Goal: Task Accomplishment & Management: Manage account settings

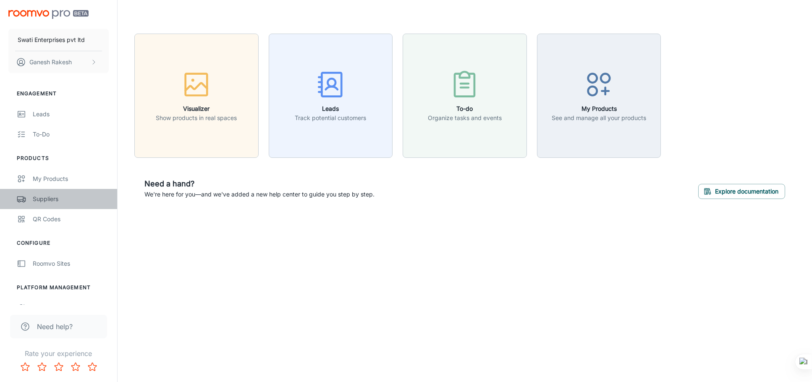
click at [47, 193] on link "Suppliers" at bounding box center [58, 199] width 117 height 20
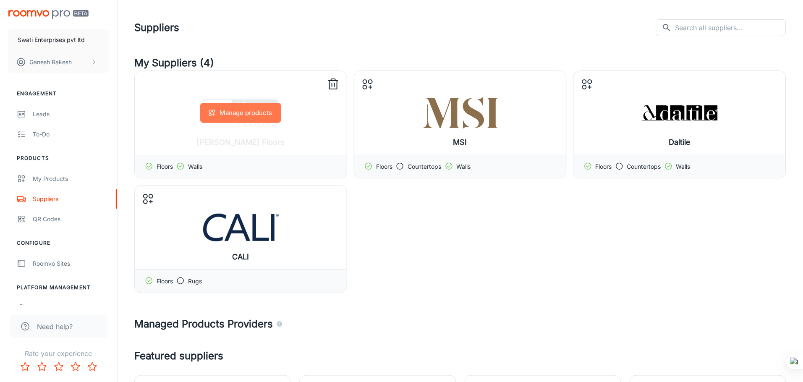
click at [238, 112] on button "Manage products" at bounding box center [240, 113] width 81 height 20
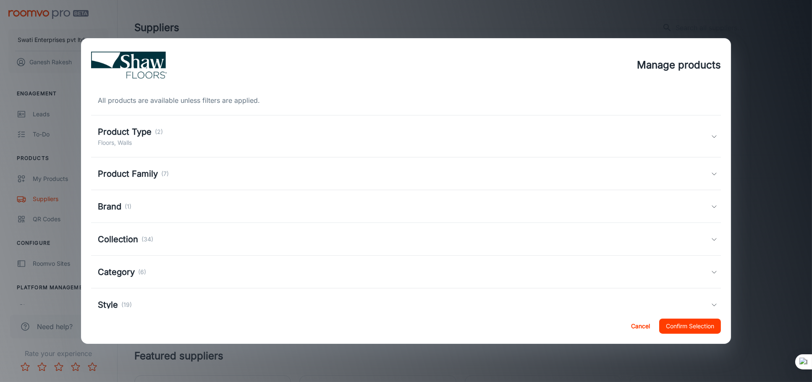
click at [120, 133] on h5 "Product Type" at bounding box center [125, 131] width 54 height 13
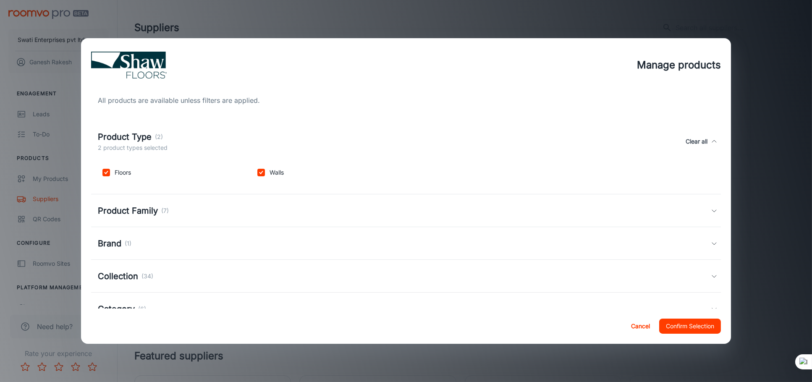
click at [122, 212] on h5 "Product Family" at bounding box center [128, 210] width 60 height 13
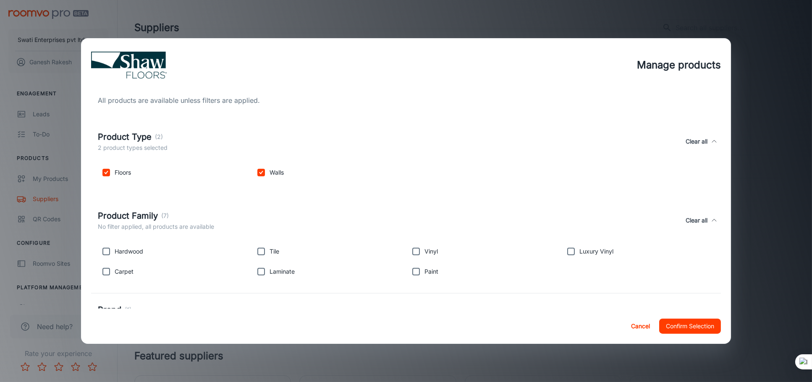
click at [260, 256] on input "checkbox" at bounding box center [261, 251] width 17 height 17
checkbox input "true"
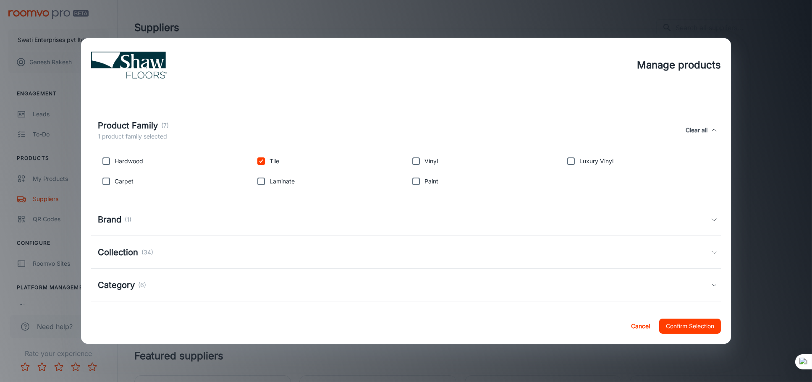
scroll to position [125, 0]
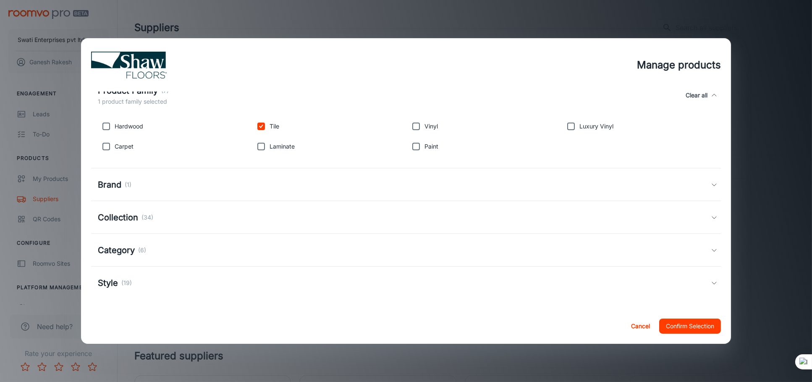
click at [116, 212] on h5 "Collection" at bounding box center [118, 217] width 40 height 13
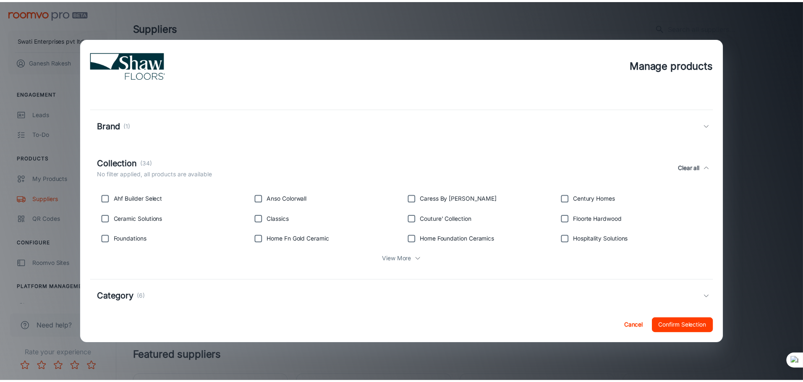
scroll to position [231, 0]
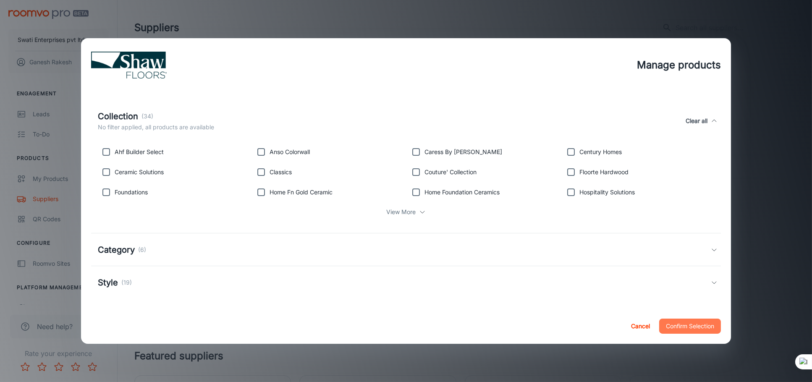
click at [682, 322] on button "Confirm Selection" at bounding box center [690, 326] width 62 height 15
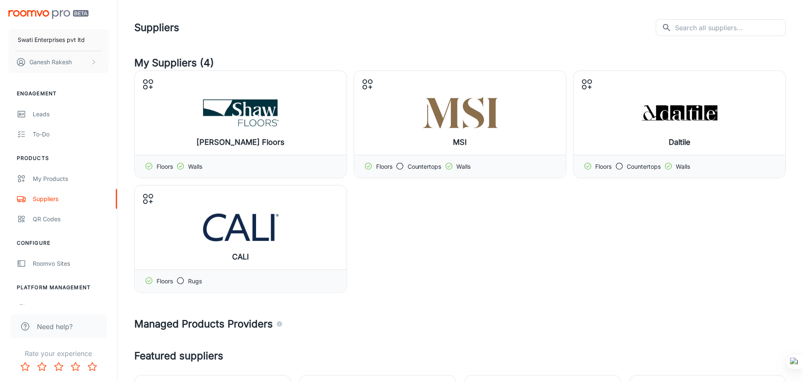
click at [684, 287] on div "Shaw Floors Manage products Floors Walls MSI Manage products Floors Countertops…" at bounding box center [460, 182] width 652 height 222
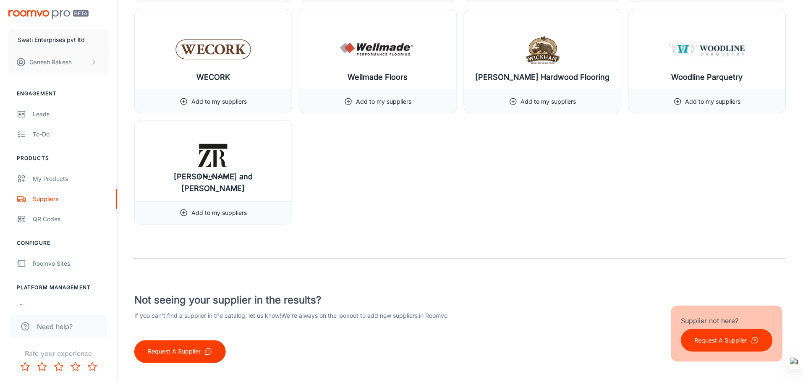
scroll to position [10120, 0]
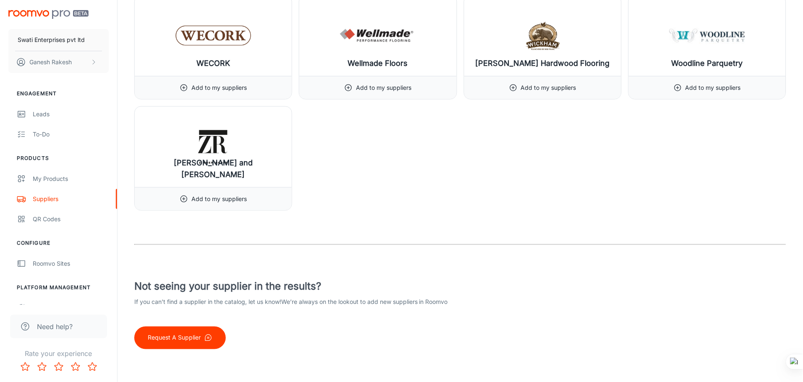
click at [46, 179] on div "My Products" at bounding box center [71, 178] width 76 height 9
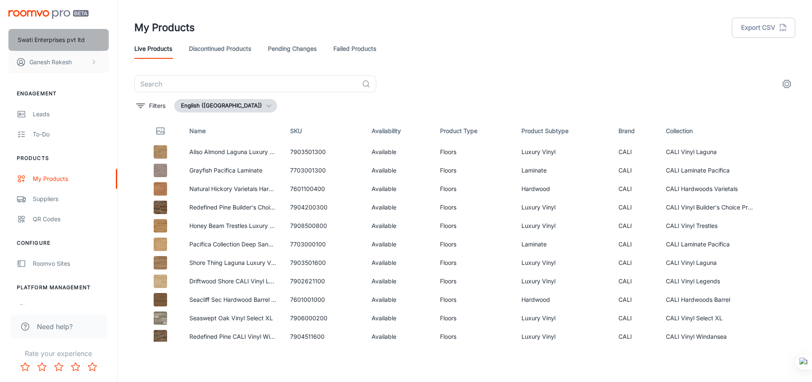
click at [46, 40] on p "Swati Enterprises pvt ltd" at bounding box center [51, 39] width 67 height 9
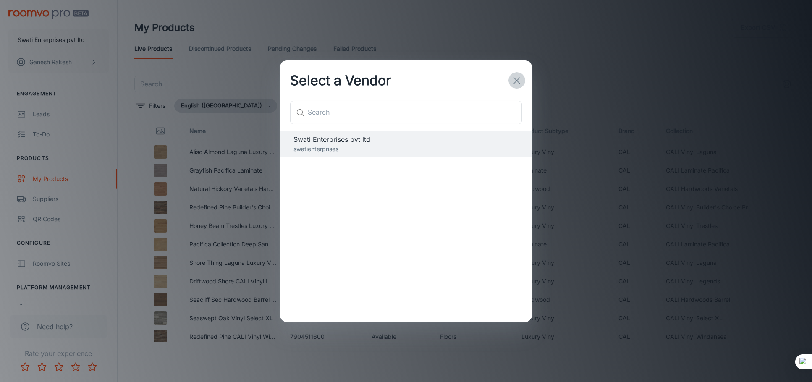
click at [517, 79] on icon "button" at bounding box center [517, 81] width 10 height 10
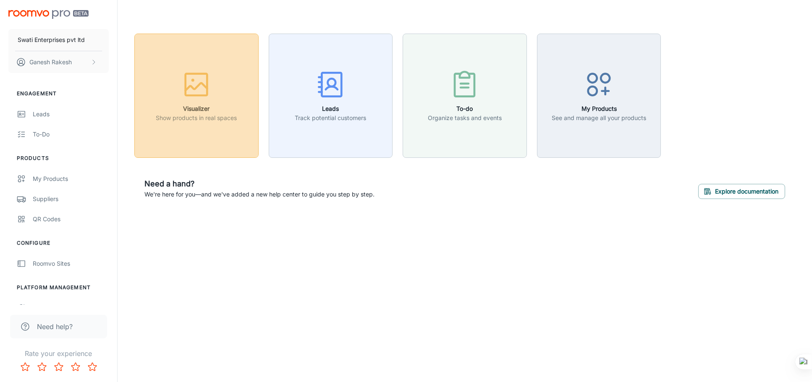
click at [207, 79] on rect "button" at bounding box center [197, 85] width 22 height 22
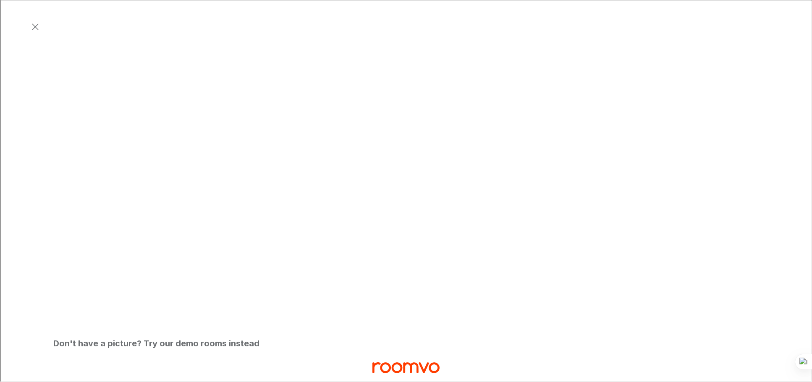
scroll to position [220, 0]
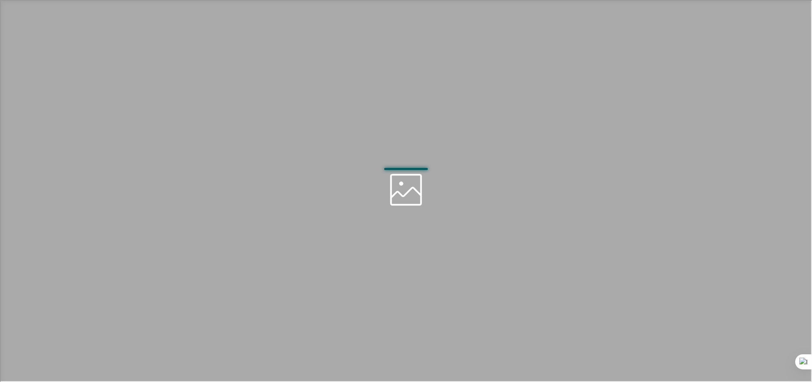
scroll to position [0, 0]
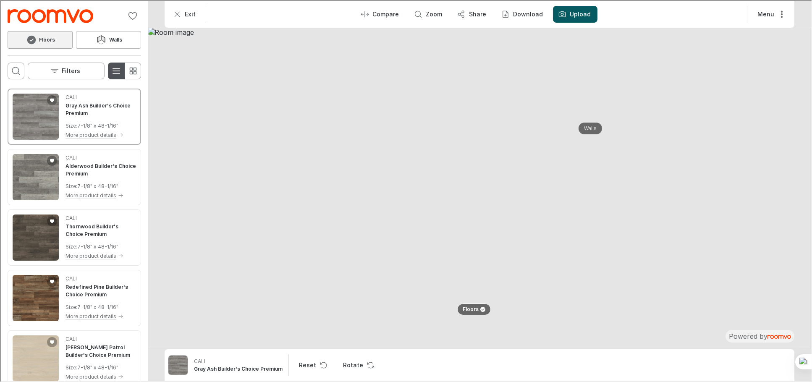
click at [115, 71] on icon "Switch to detail view" at bounding box center [115, 70] width 10 height 10
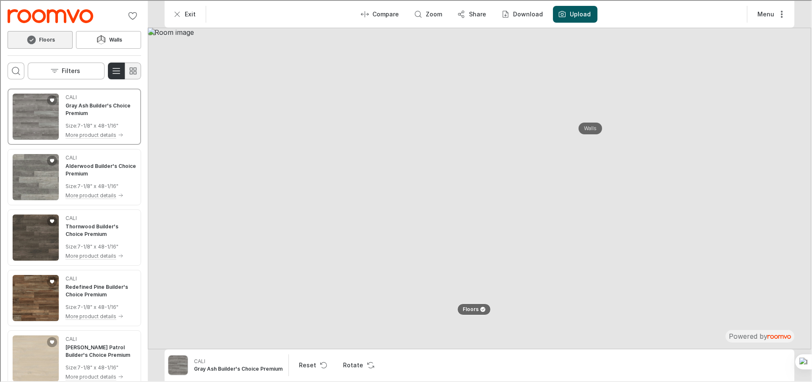
click at [131, 71] on icon "Switch to simple view" at bounding box center [132, 70] width 10 height 10
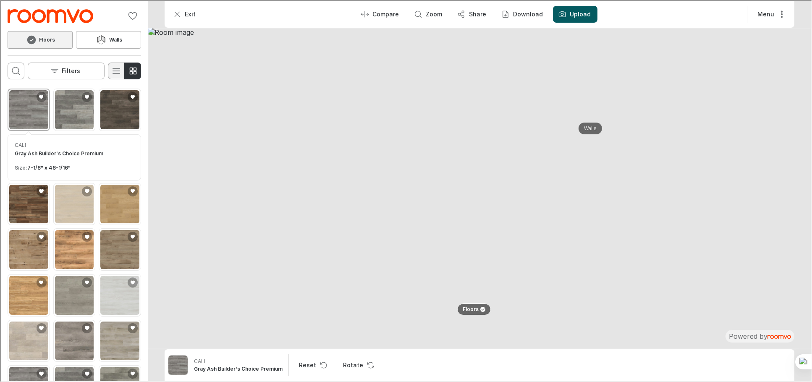
click at [109, 68] on button "Switch to detail view" at bounding box center [115, 70] width 17 height 17
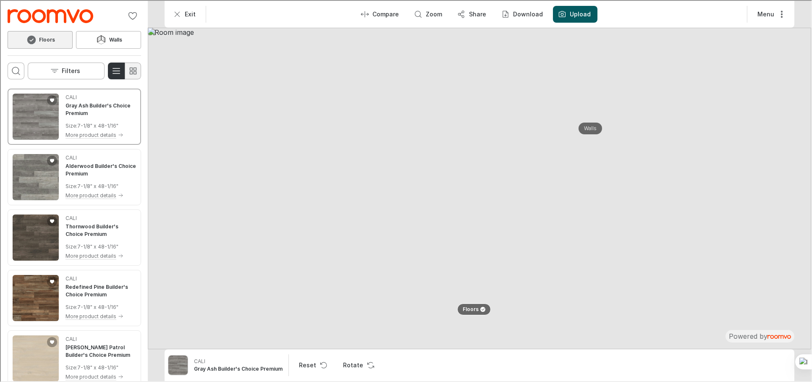
click at [137, 69] on icon "Switch to simple view" at bounding box center [132, 70] width 10 height 10
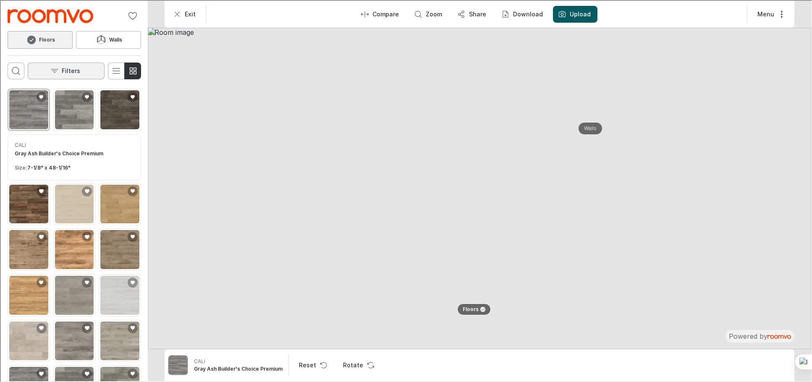
click at [54, 67] on icon "Open the filters menu" at bounding box center [54, 70] width 8 height 8
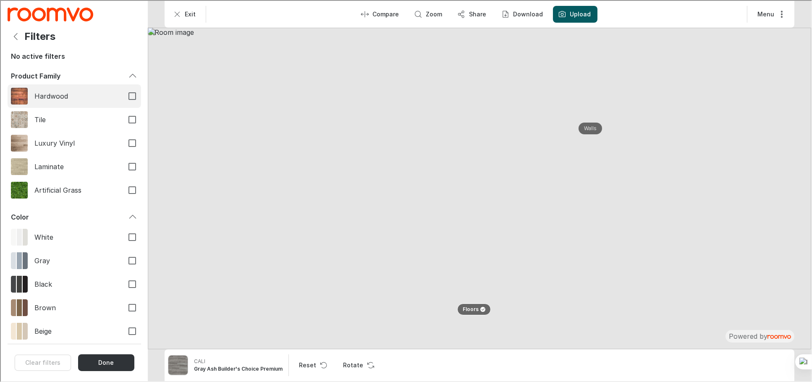
click at [12, 92] on img "Filters menu" at bounding box center [18, 95] width 17 height 17
click at [123, 92] on input "Hardwood" at bounding box center [132, 95] width 18 height 18
checkbox input "true"
click at [17, 31] on icon "Back" at bounding box center [15, 36] width 10 height 10
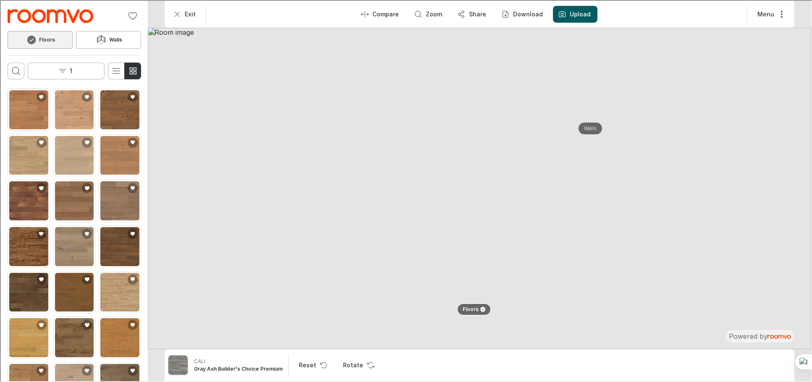
click at [23, 109] on img "See Natural Hickory Varietals Hardwood Flooring in the room" at bounding box center [27, 108] width 39 height 39
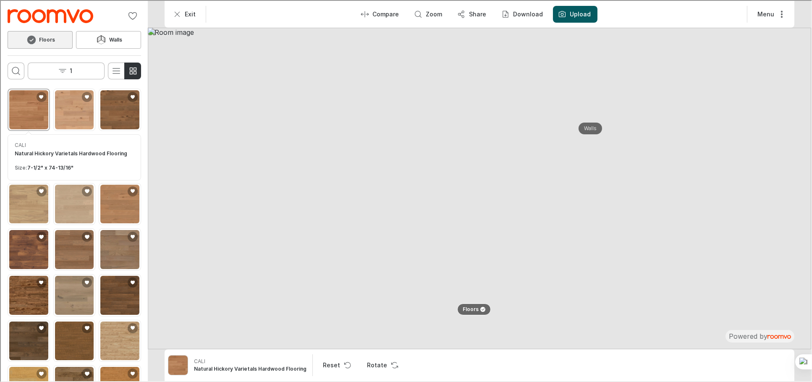
drag, startPoint x: 23, startPoint y: 110, endPoint x: 372, endPoint y: 202, distance: 361.5
click at [372, 202] on img at bounding box center [478, 188] width 663 height 322
click at [390, 11] on p "Compare" at bounding box center [384, 13] width 26 height 8
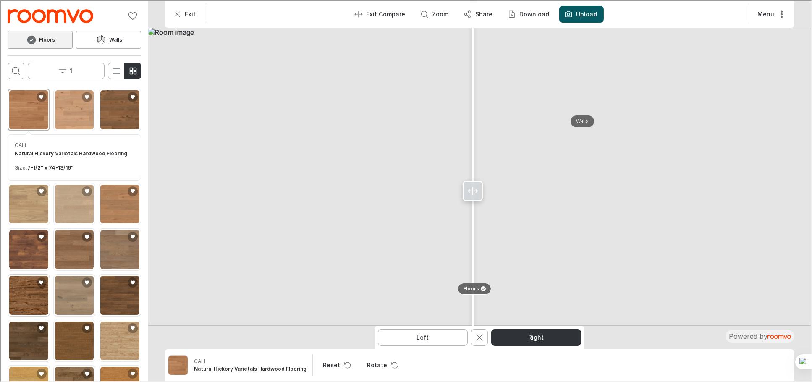
click at [21, 286] on img "See Mocha Eucalyptus Flooring in the room" at bounding box center [27, 294] width 39 height 39
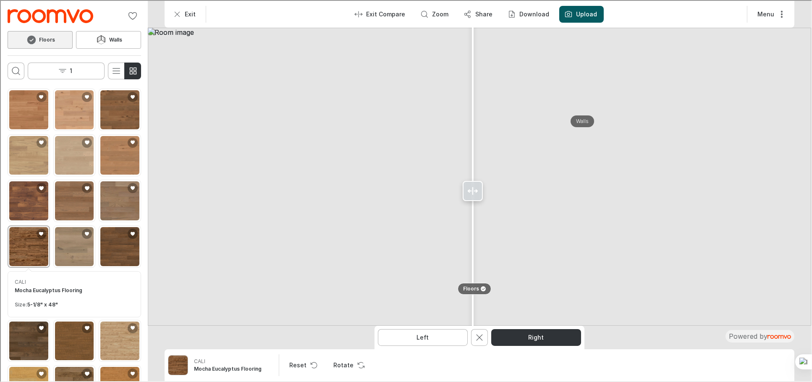
click at [601, 120] on img at bounding box center [478, 176] width 663 height 298
click at [51, 36] on h6 "Floors" at bounding box center [47, 39] width 16 height 8
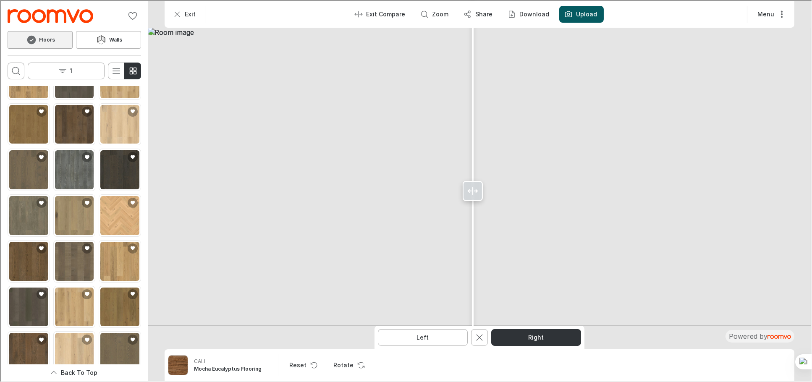
scroll to position [1358, 0]
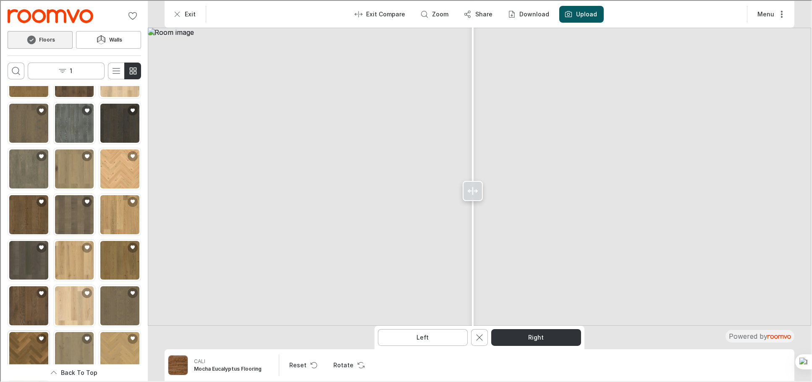
click at [34, 331] on img "See McCarran Wayland in the room" at bounding box center [27, 350] width 39 height 39
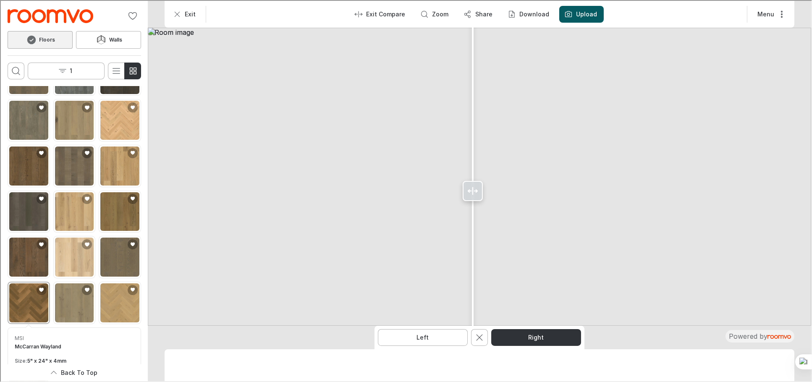
scroll to position [1309, 0]
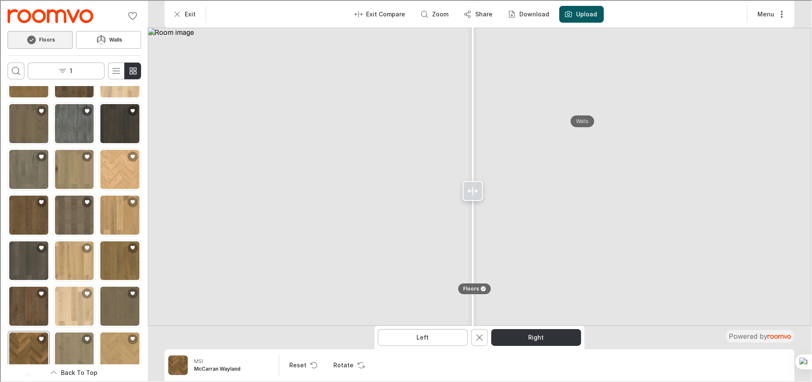
click at [322, 204] on img at bounding box center [478, 176] width 663 height 298
click at [603, 207] on img at bounding box center [478, 176] width 663 height 298
click at [427, 341] on button "Left" at bounding box center [422, 336] width 90 height 17
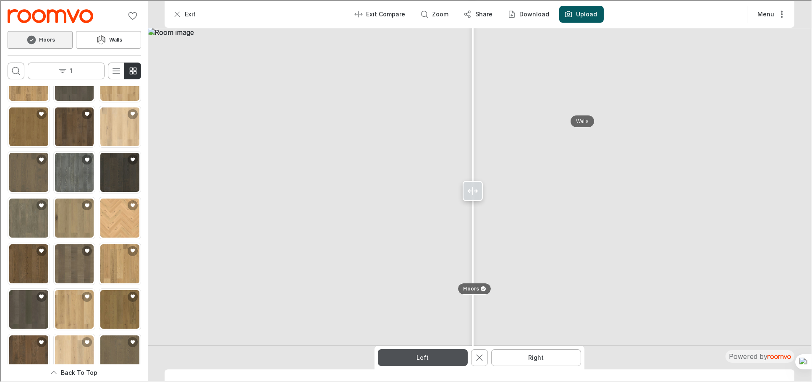
scroll to position [1358, 0]
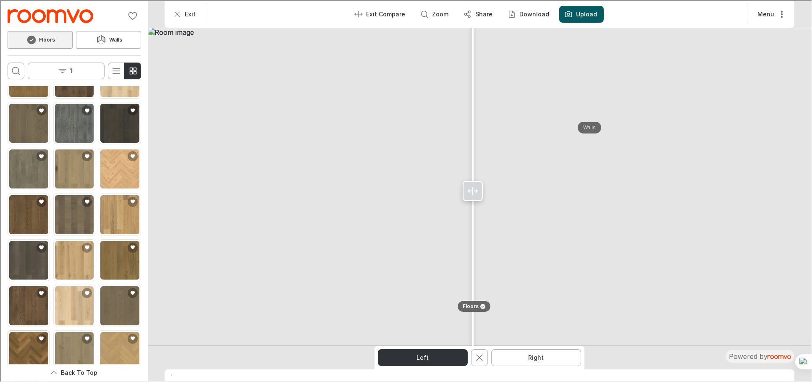
click at [25, 331] on img "See McCarran Wayland in the room" at bounding box center [27, 350] width 39 height 39
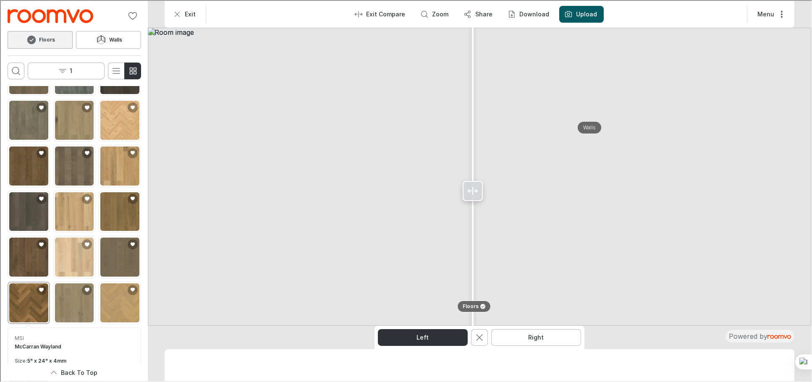
scroll to position [1309, 0]
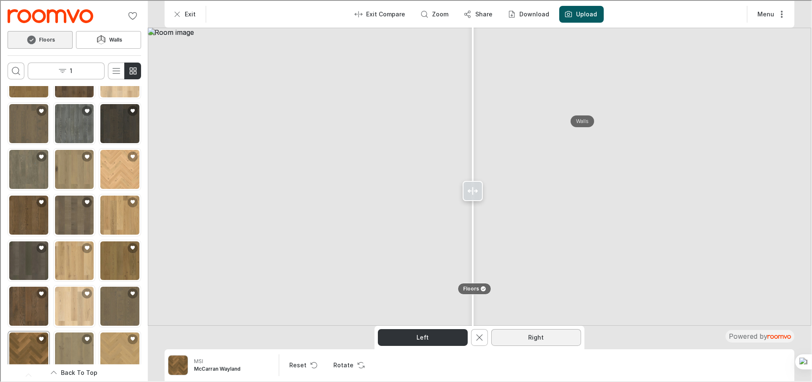
click at [544, 339] on button "Right" at bounding box center [535, 336] width 90 height 17
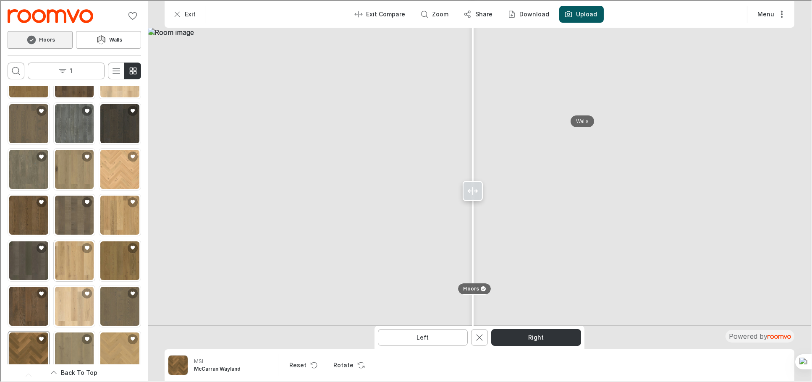
click at [68, 241] on img "See McCarran Montevideo Oak in the room" at bounding box center [73, 260] width 39 height 39
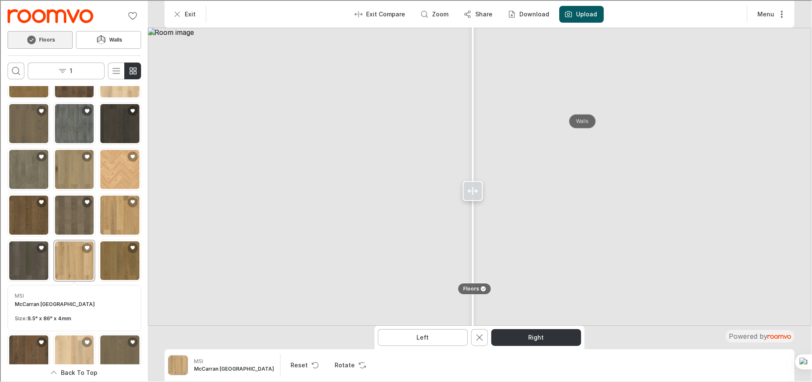
click at [575, 116] on button "Walls" at bounding box center [581, 120] width 27 height 14
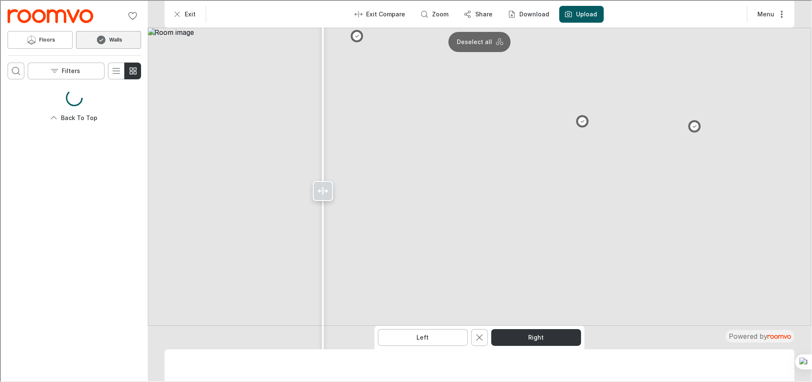
scroll to position [0, 0]
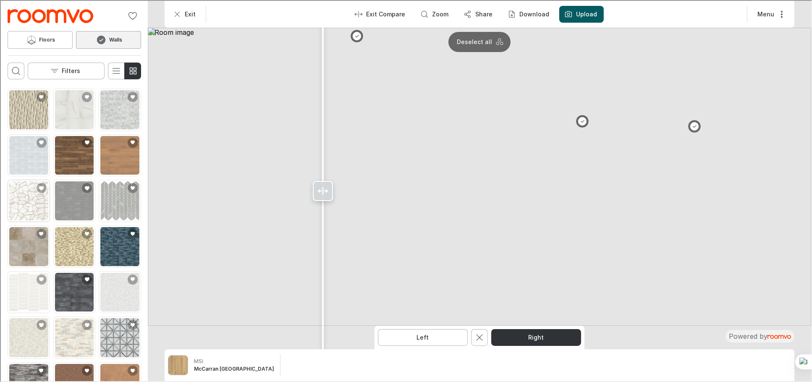
click at [21, 196] on img "See Raine Stratus White, River Pebble, Irregular Shape, Tumbled, Tumbled in the…" at bounding box center [27, 199] width 39 height 39
